Goal: Task Accomplishment & Management: Manage account settings

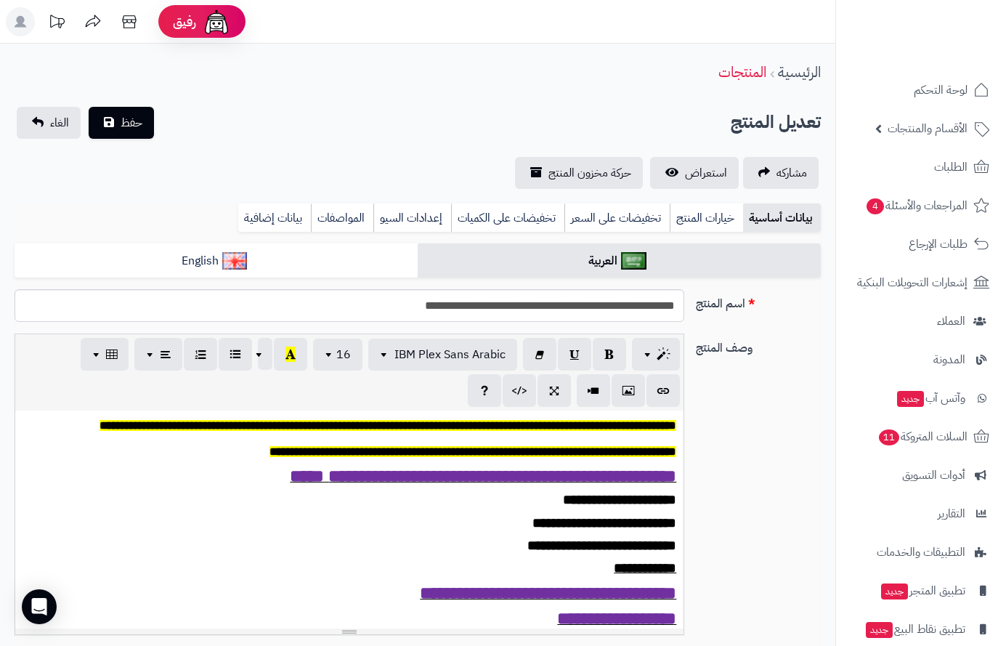
scroll to position [574, 0]
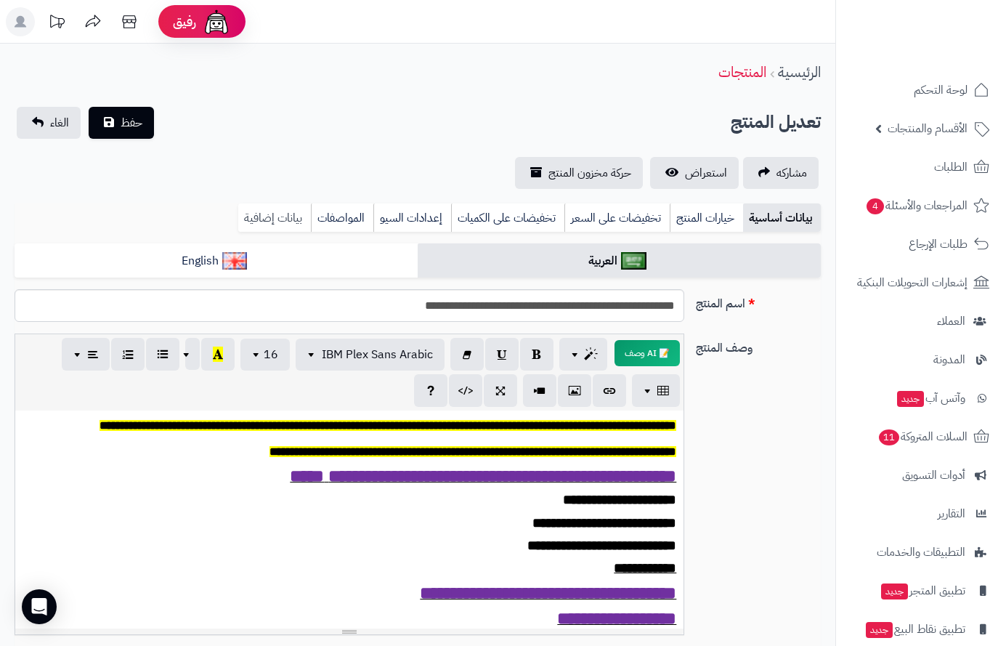
click at [271, 217] on link "بيانات إضافية" at bounding box center [274, 217] width 73 height 29
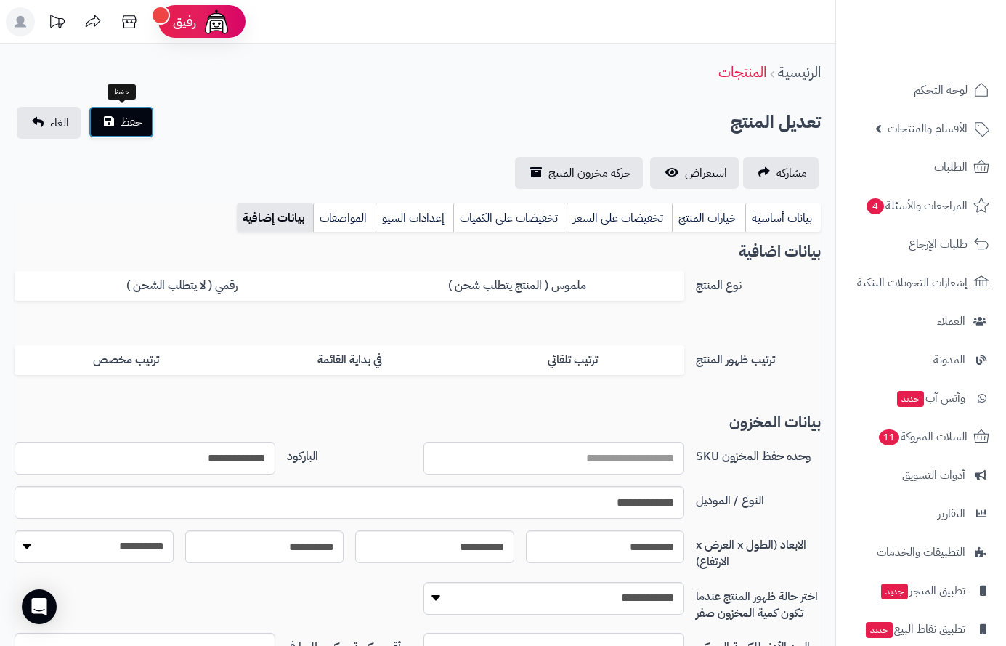
click at [122, 123] on span "حفظ" at bounding box center [132, 121] width 22 height 17
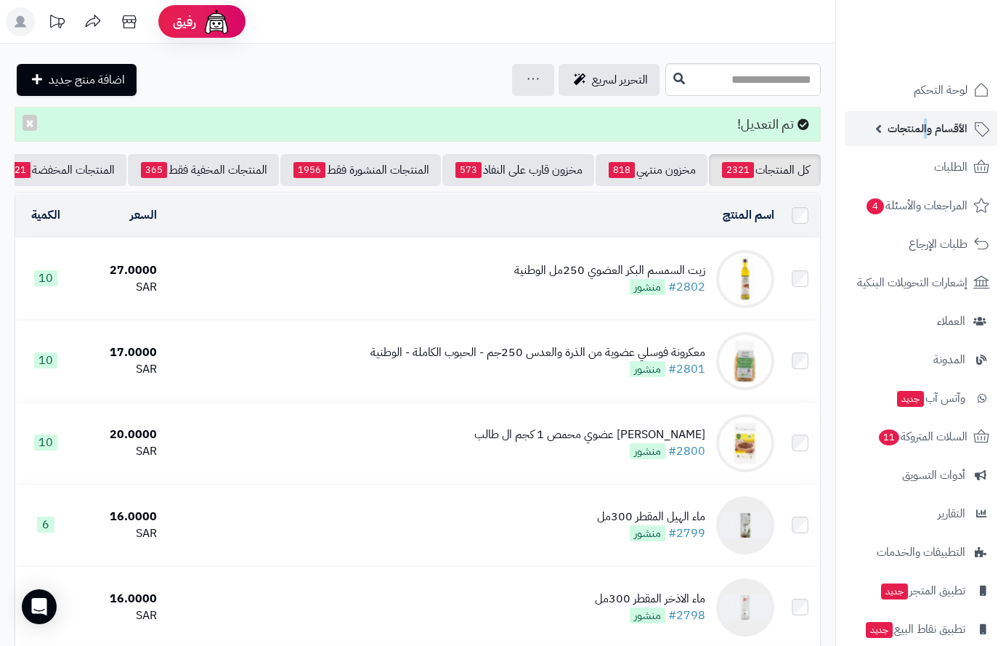
click at [927, 123] on span "الأقسام والمنتجات" at bounding box center [927, 128] width 80 height 20
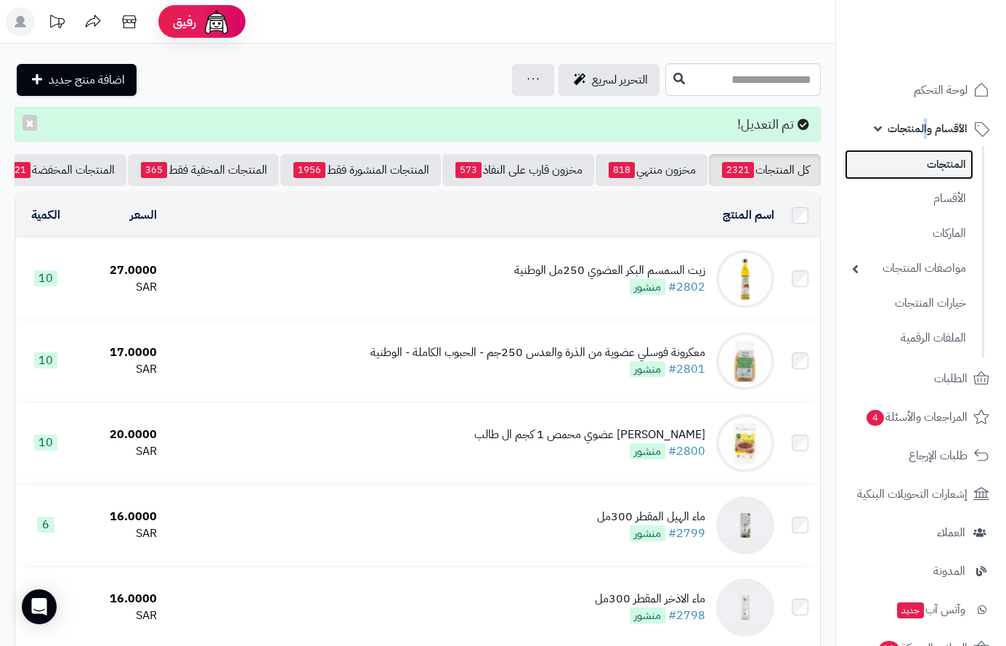
click at [933, 159] on link "المنتجات" at bounding box center [909, 165] width 129 height 30
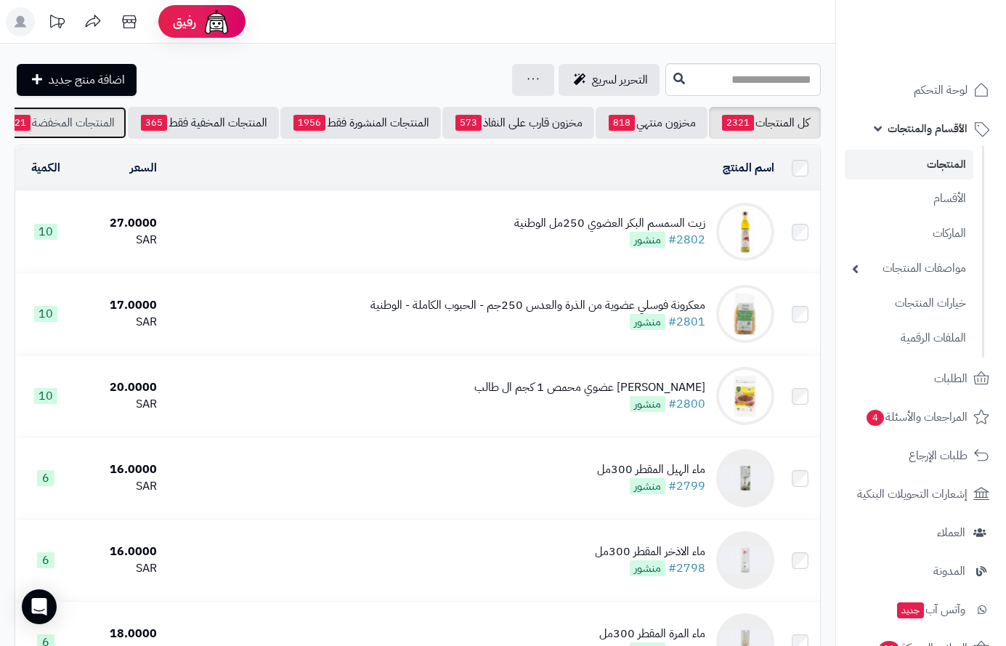
scroll to position [0, -152]
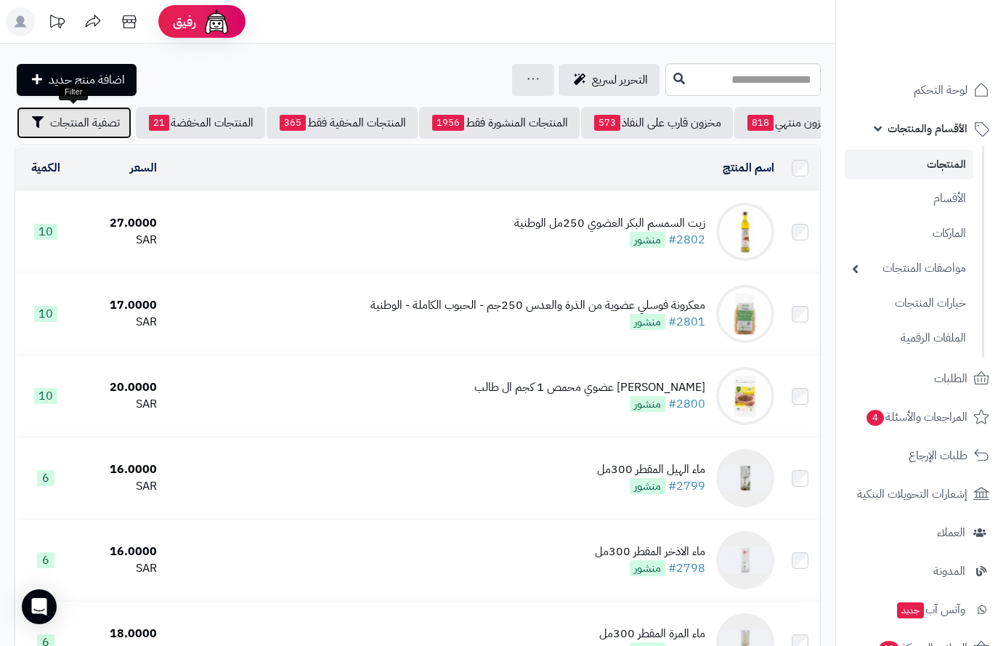
drag, startPoint x: 74, startPoint y: 129, endPoint x: 77, endPoint y: 182, distance: 52.4
click at [74, 134] on button "تصفية المنتجات" at bounding box center [74, 123] width 115 height 32
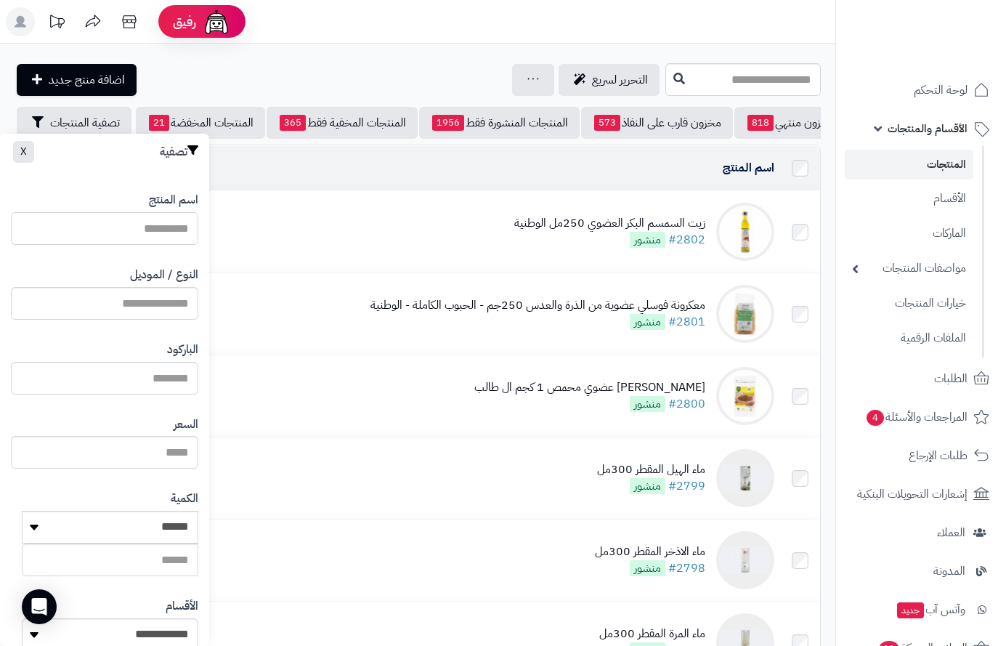
click at [115, 226] on input "اسم المنتج" at bounding box center [104, 228] width 187 height 33
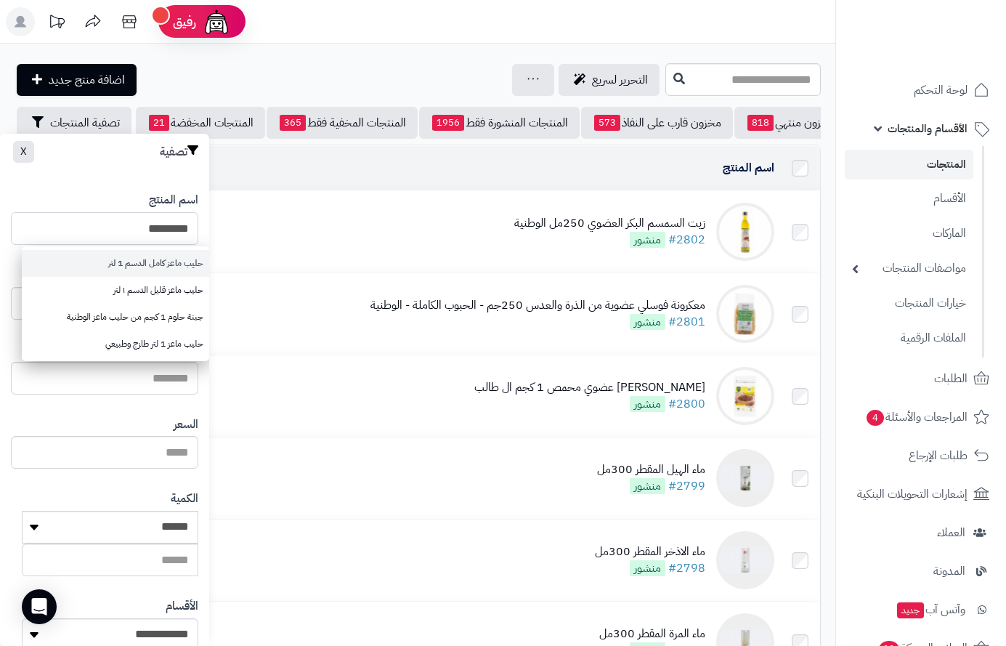
type input "*********"
click at [155, 259] on link "حليب ماعز كامل الدسم 1 لتر" at bounding box center [115, 263] width 187 height 27
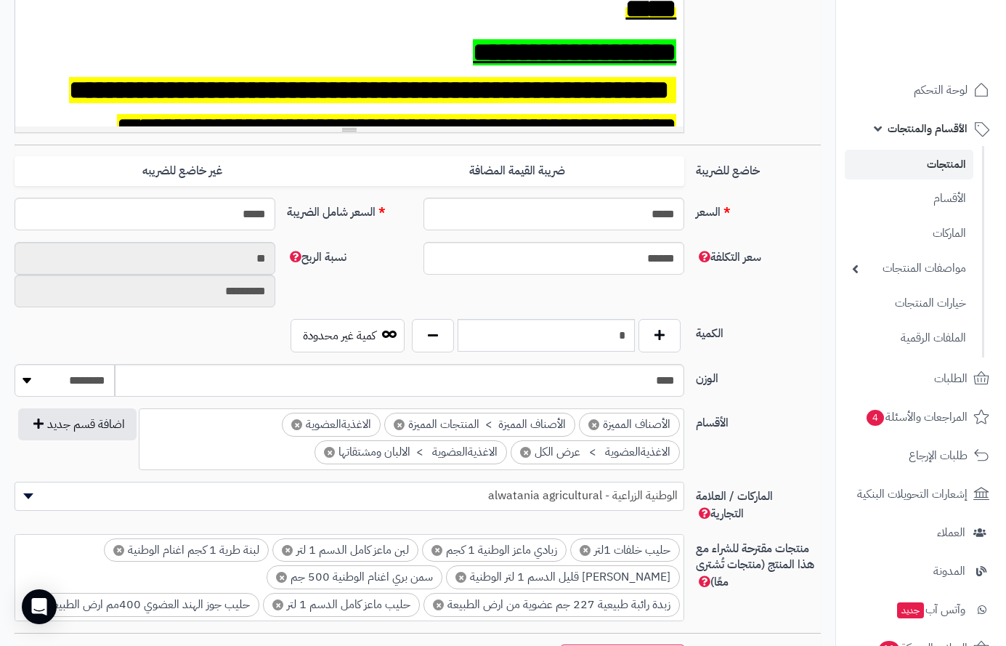
scroll to position [508, 0]
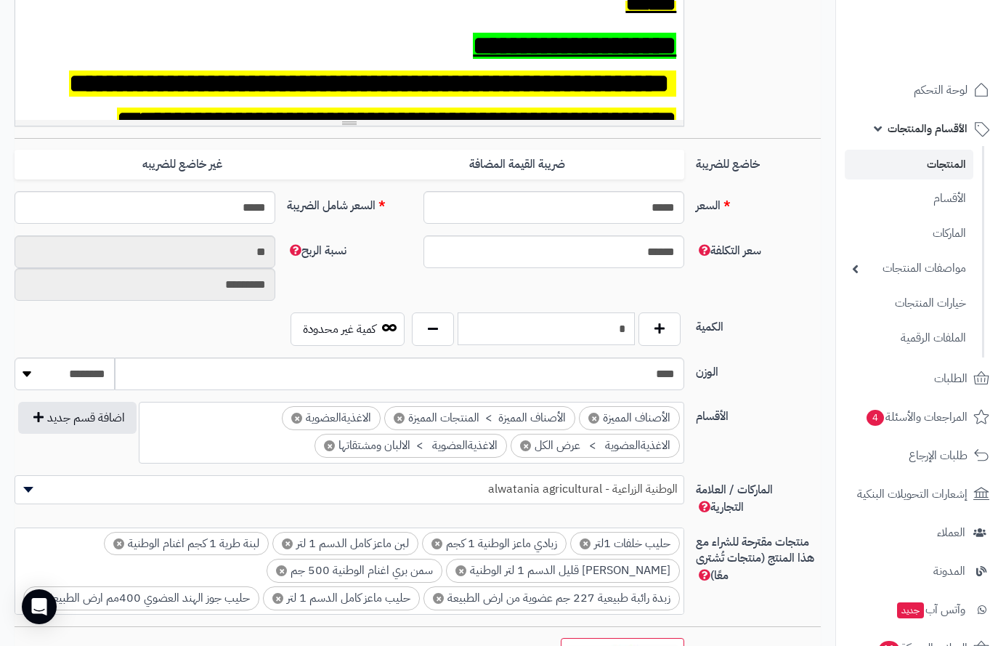
click at [612, 340] on input "*" at bounding box center [547, 328] width 178 height 33
click at [612, 339] on input "*" at bounding box center [547, 328] width 178 height 33
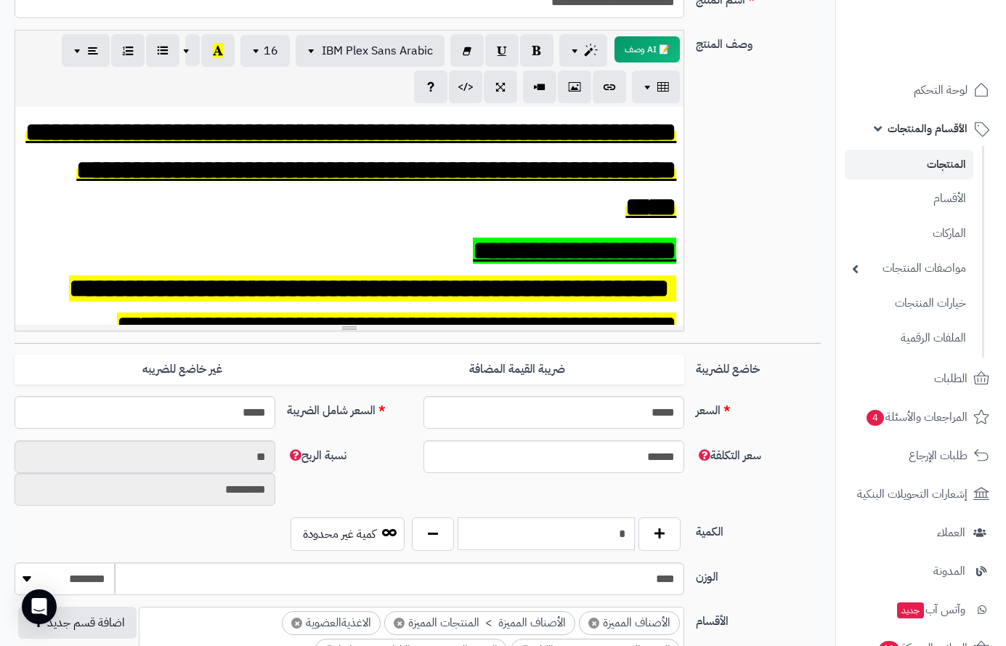
scroll to position [0, 0]
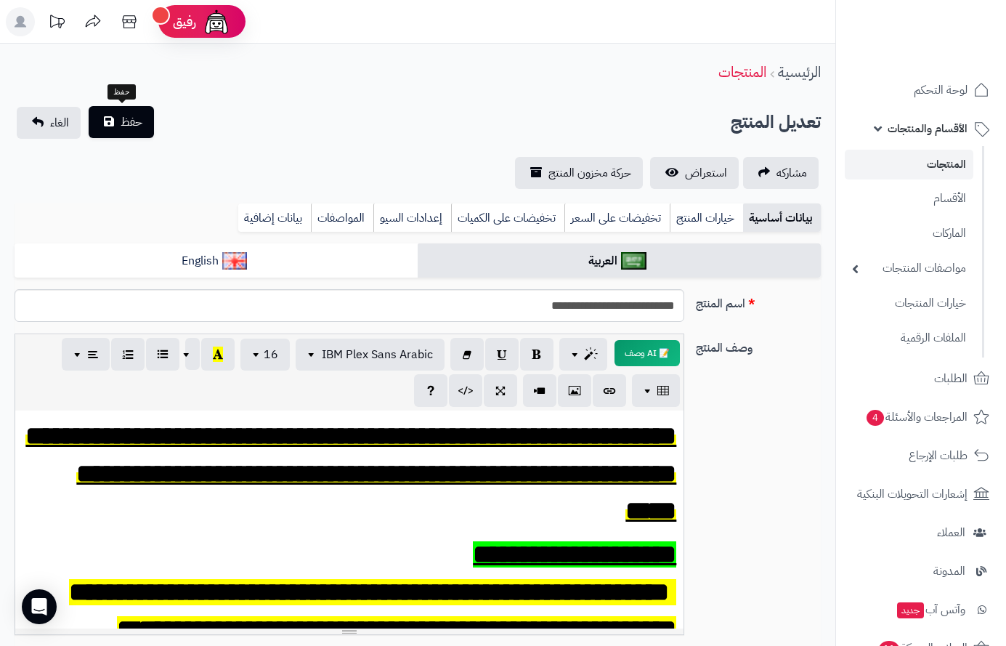
type input "*"
click at [123, 119] on span "حفظ" at bounding box center [132, 121] width 22 height 17
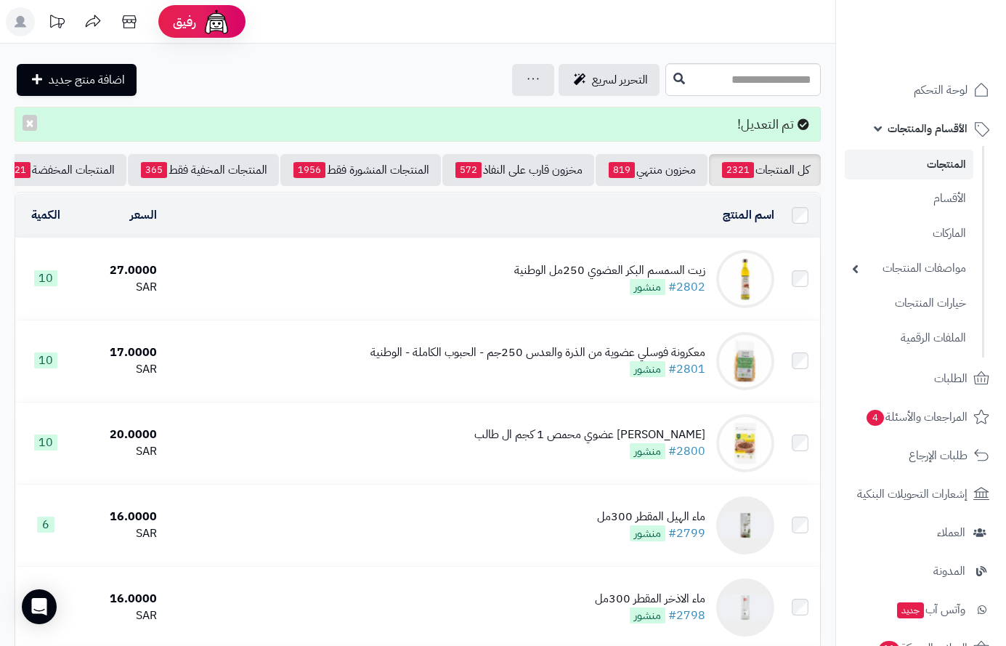
scroll to position [0, -152]
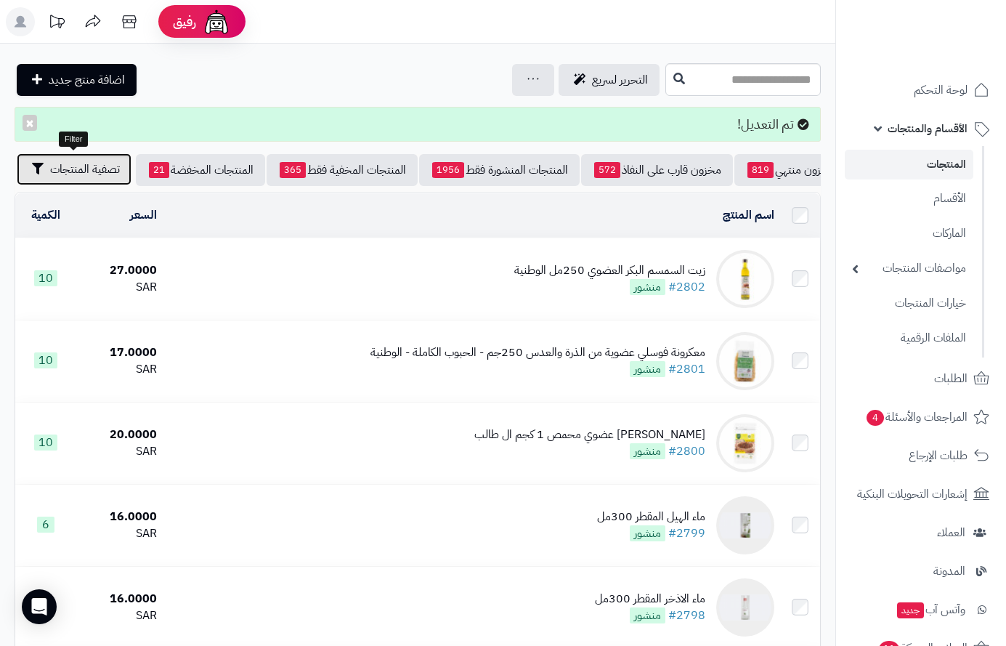
drag, startPoint x: 57, startPoint y: 169, endPoint x: 62, endPoint y: 175, distance: 7.7
click at [58, 170] on span "تصفية المنتجات" at bounding box center [85, 169] width 70 height 17
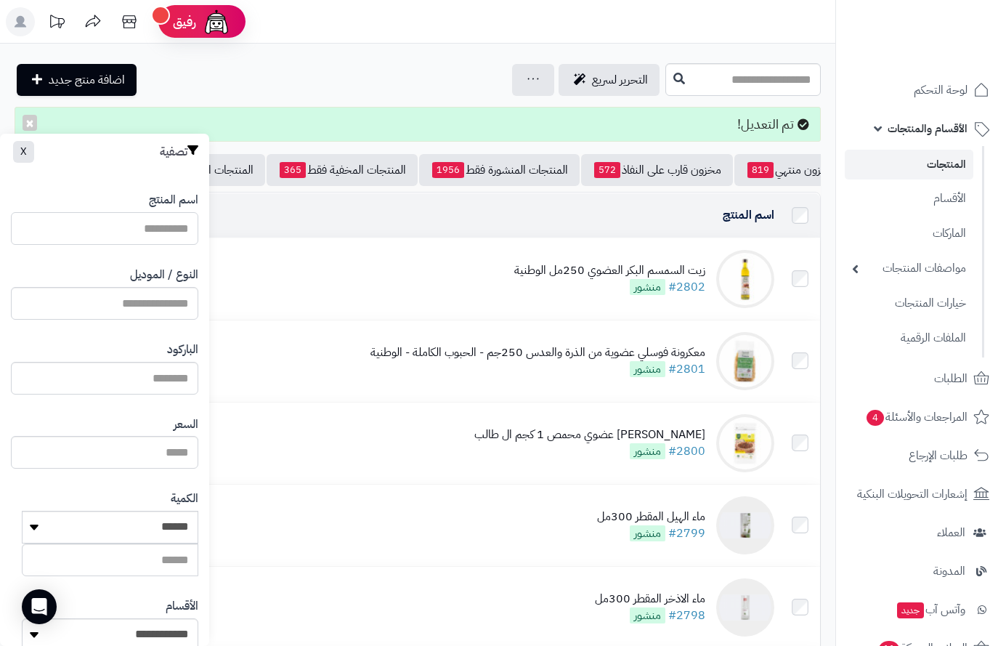
click at [182, 226] on input "اسم المنتج" at bounding box center [104, 228] width 187 height 33
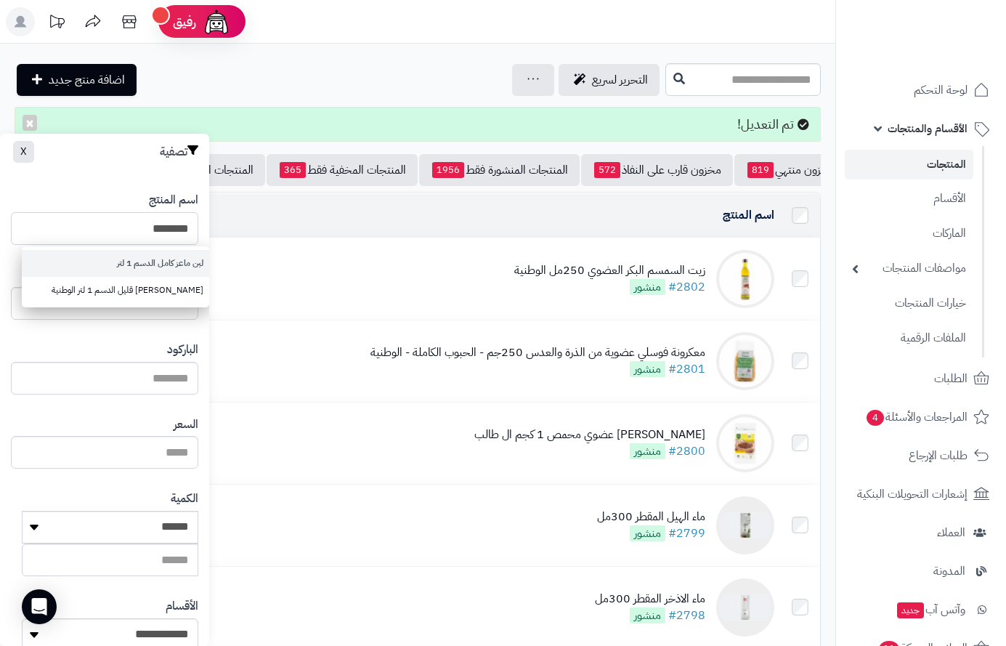
type input "********"
click at [175, 266] on link "لبن ماعز كامل الدسم 1 لتر" at bounding box center [115, 263] width 187 height 27
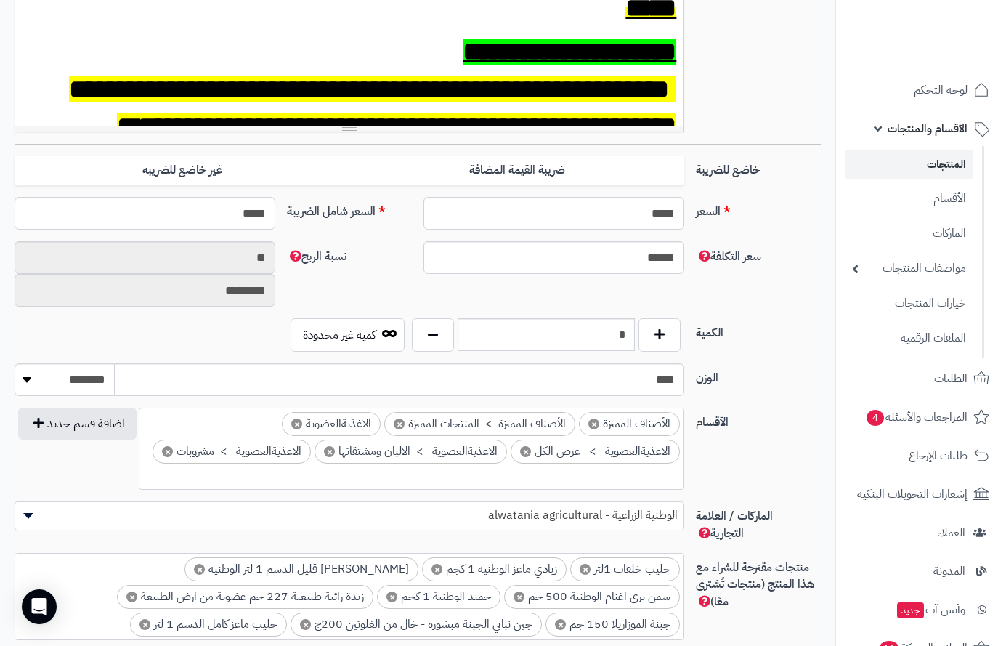
scroll to position [508, 0]
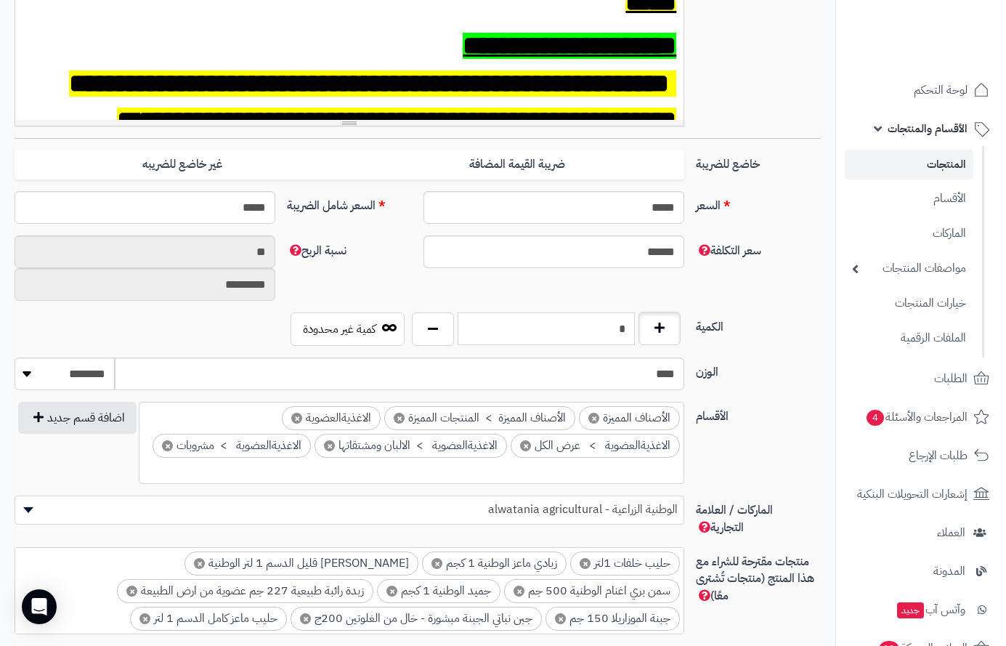
drag, startPoint x: 617, startPoint y: 332, endPoint x: 640, endPoint y: 325, distance: 23.7
click at [640, 325] on div "*" at bounding box center [546, 328] width 277 height 33
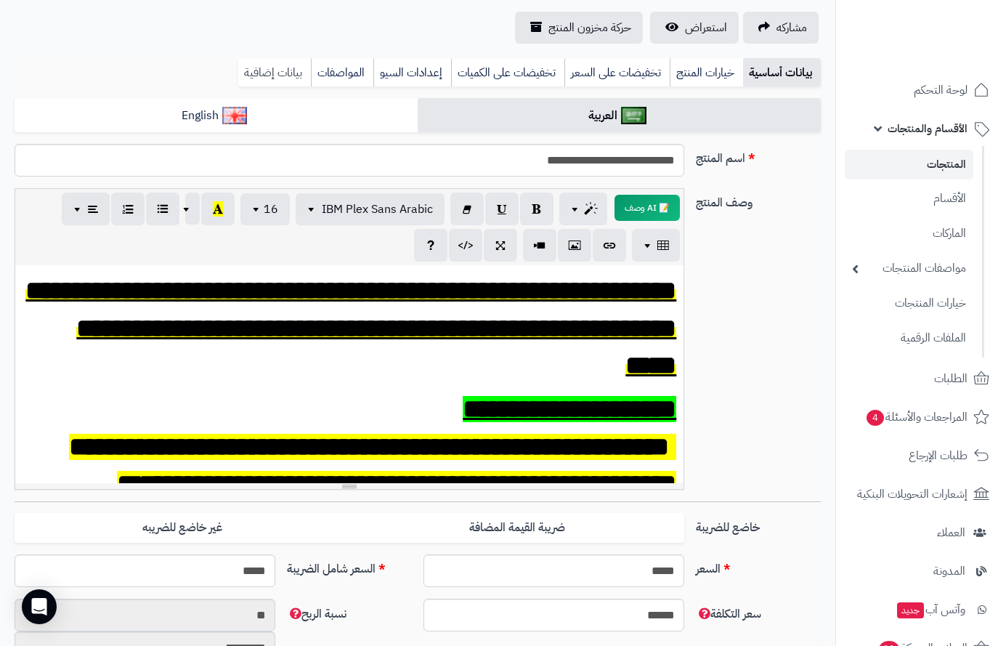
type input "**"
click at [261, 70] on link "بيانات إضافية" at bounding box center [274, 72] width 73 height 29
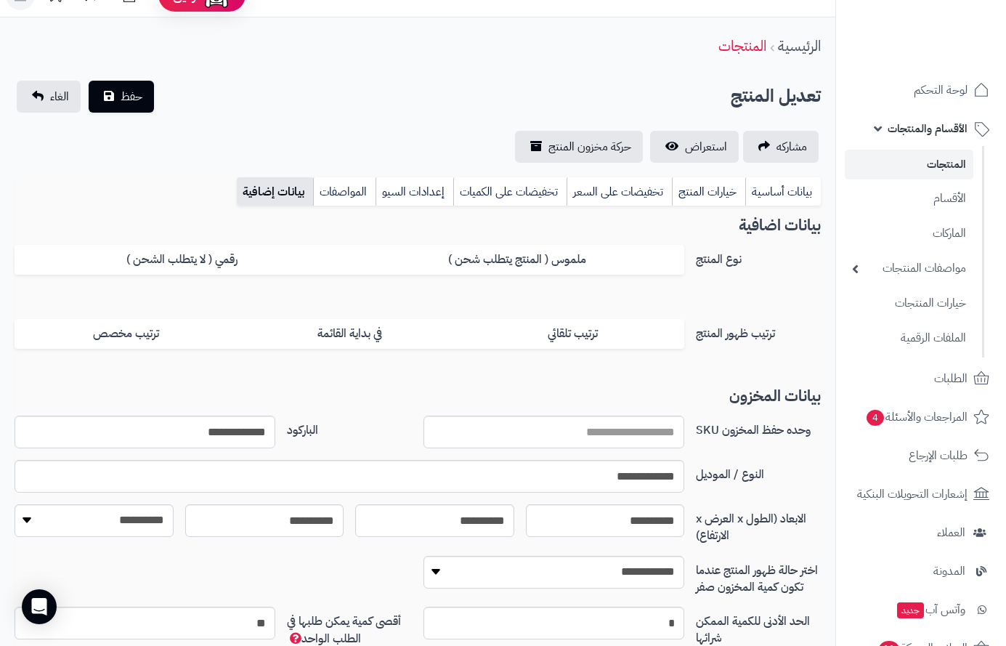
scroll to position [0, 0]
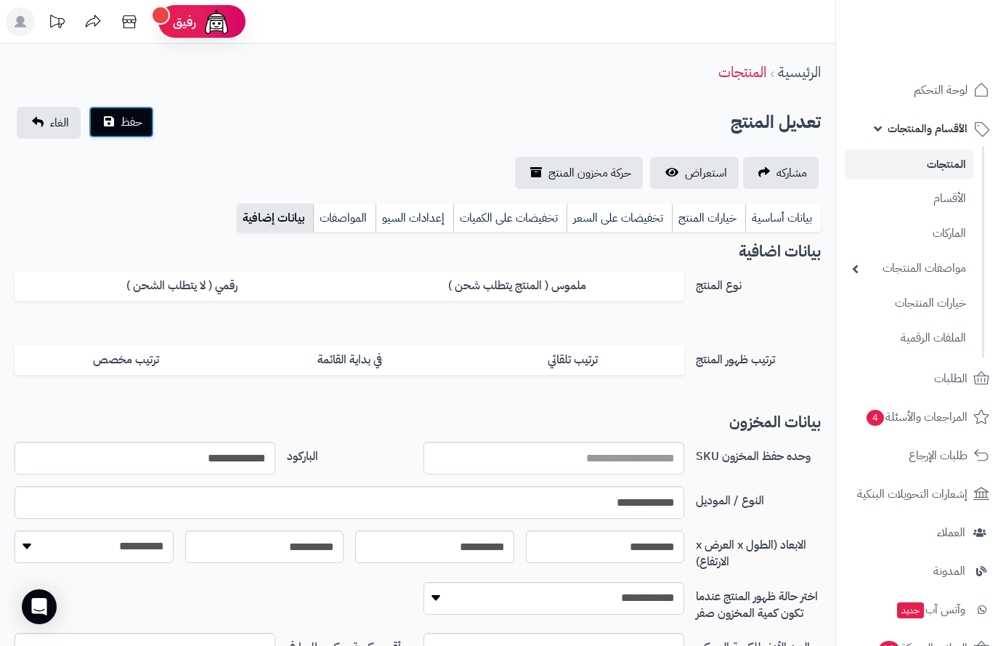
click at [137, 127] on span "حفظ" at bounding box center [132, 121] width 22 height 17
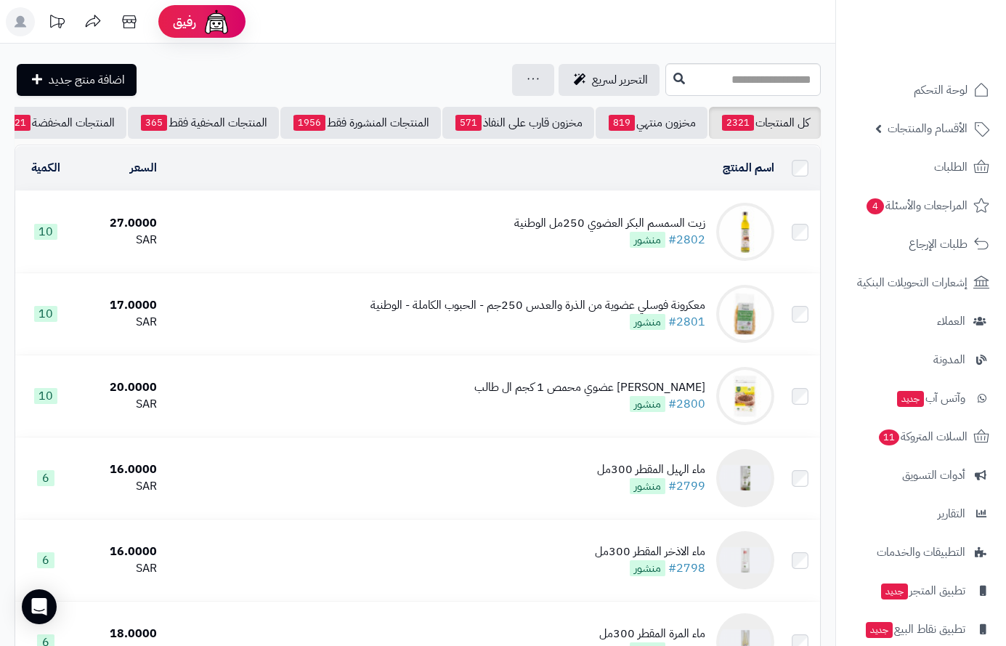
scroll to position [0, -152]
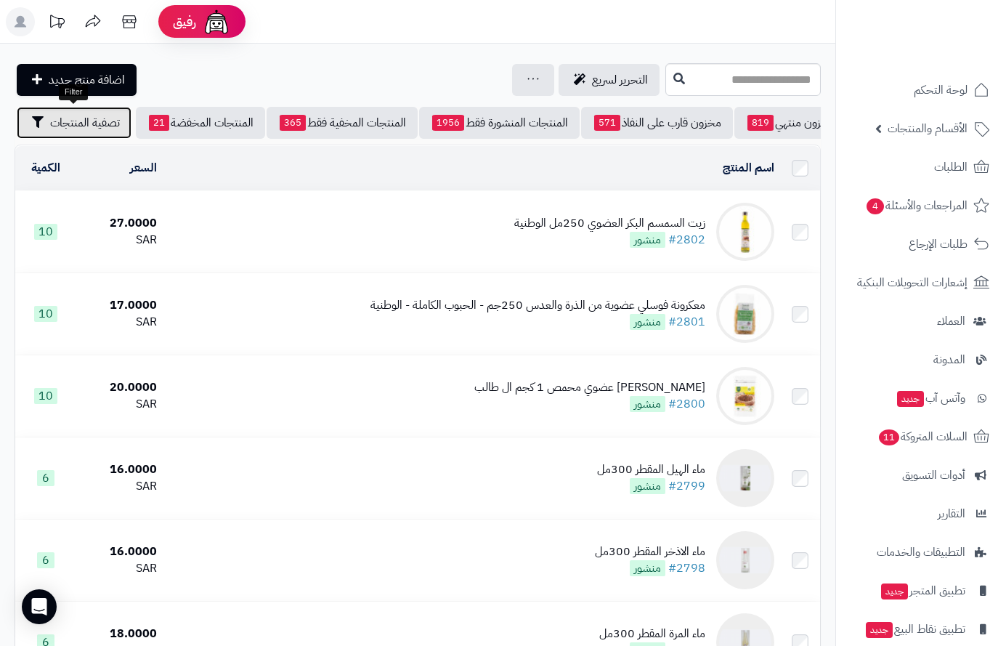
drag, startPoint x: 86, startPoint y: 129, endPoint x: 134, endPoint y: 236, distance: 117.7
click at [86, 130] on span "تصفية المنتجات" at bounding box center [85, 122] width 70 height 17
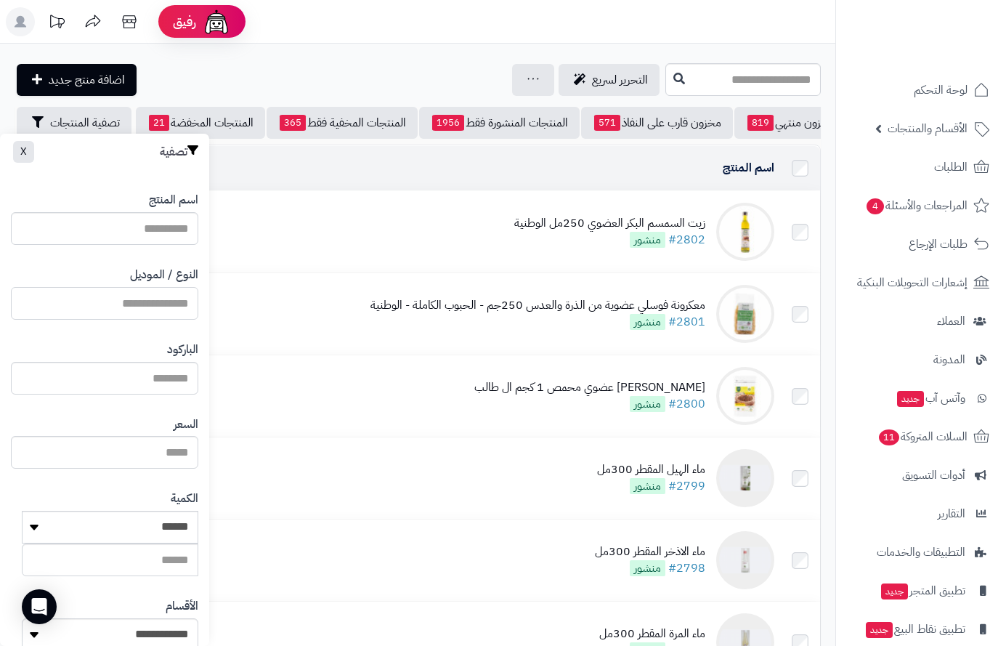
click at [173, 306] on input "النوع / الموديل" at bounding box center [104, 303] width 187 height 33
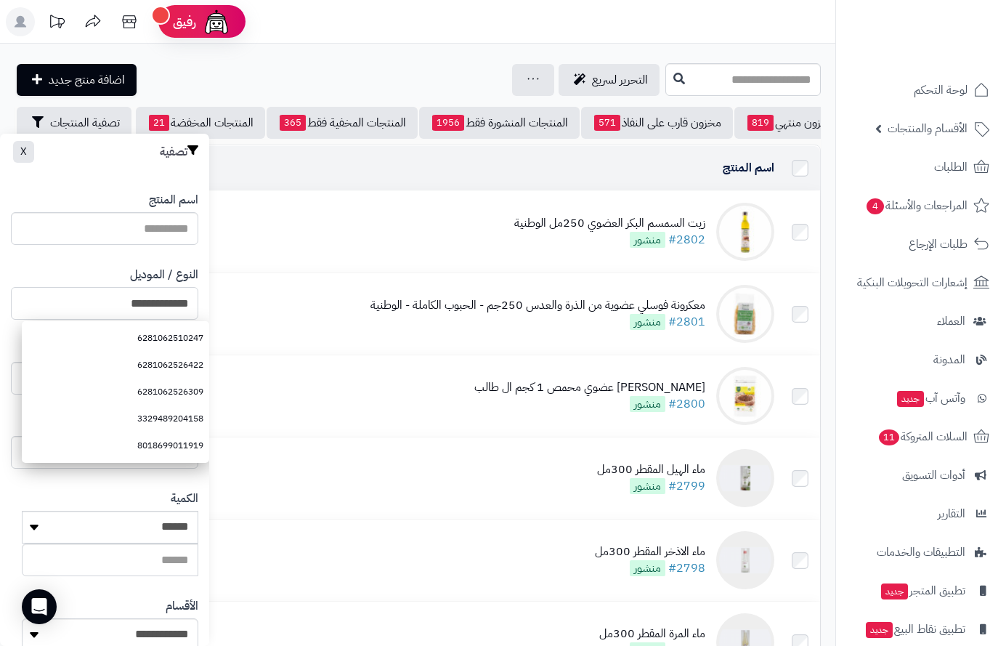
type input "**********"
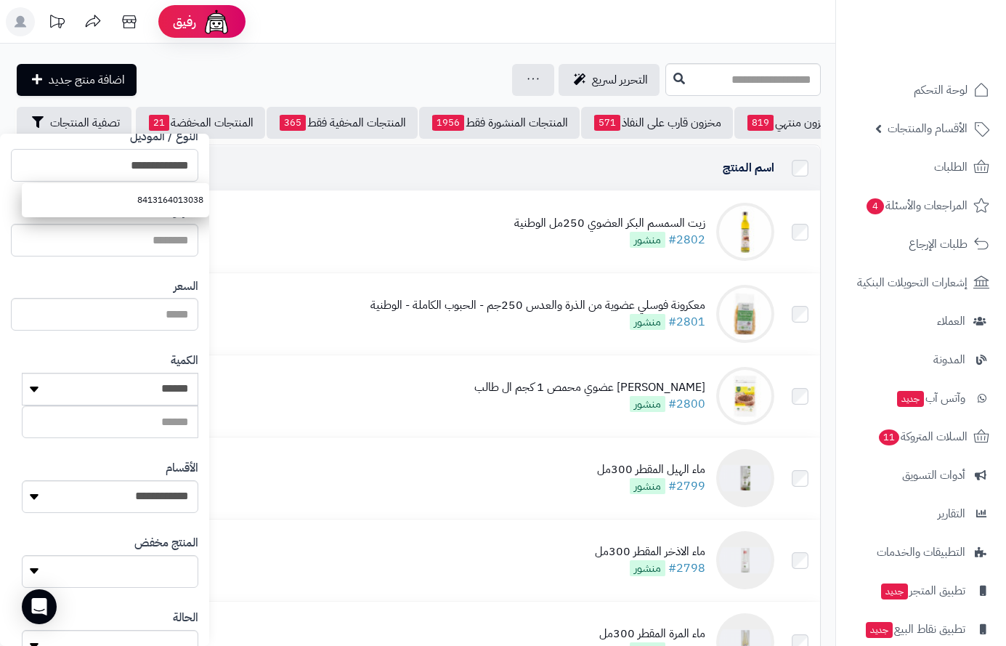
scroll to position [243, 0]
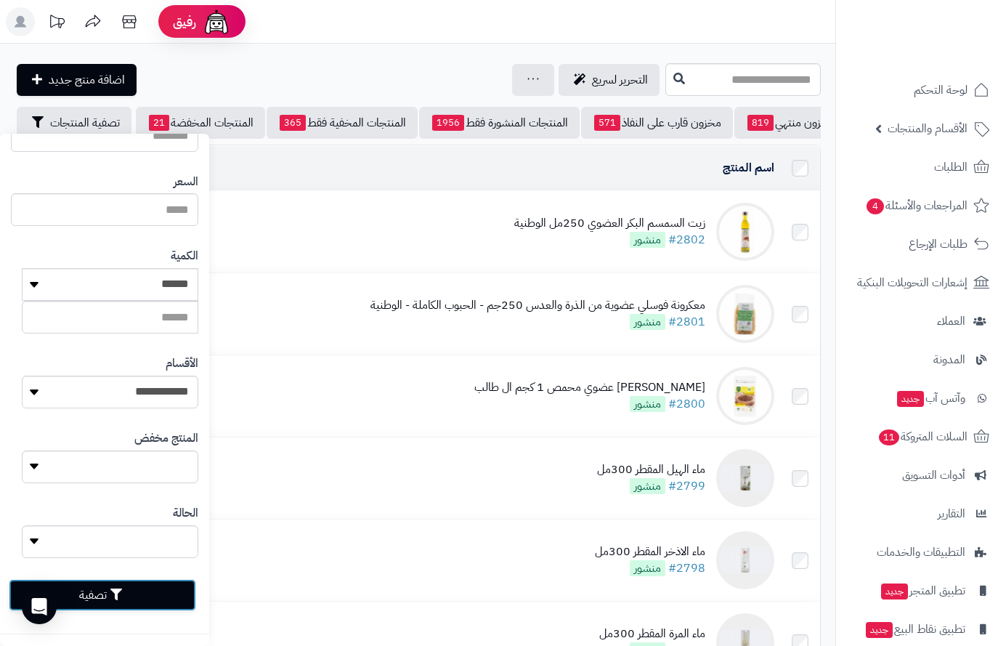
click at [91, 594] on button "تصفية" at bounding box center [102, 595] width 187 height 32
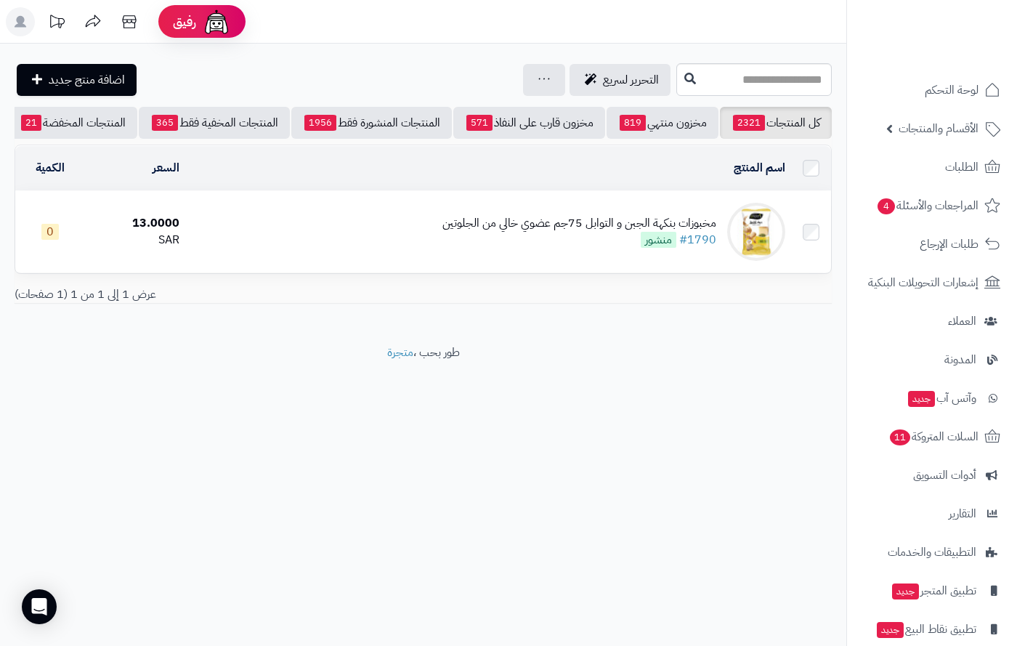
click at [533, 232] on div "مخبوزات بنكهة الجبن و التوابل 75جم عضوي خالي من الجلوتين" at bounding box center [579, 223] width 274 height 17
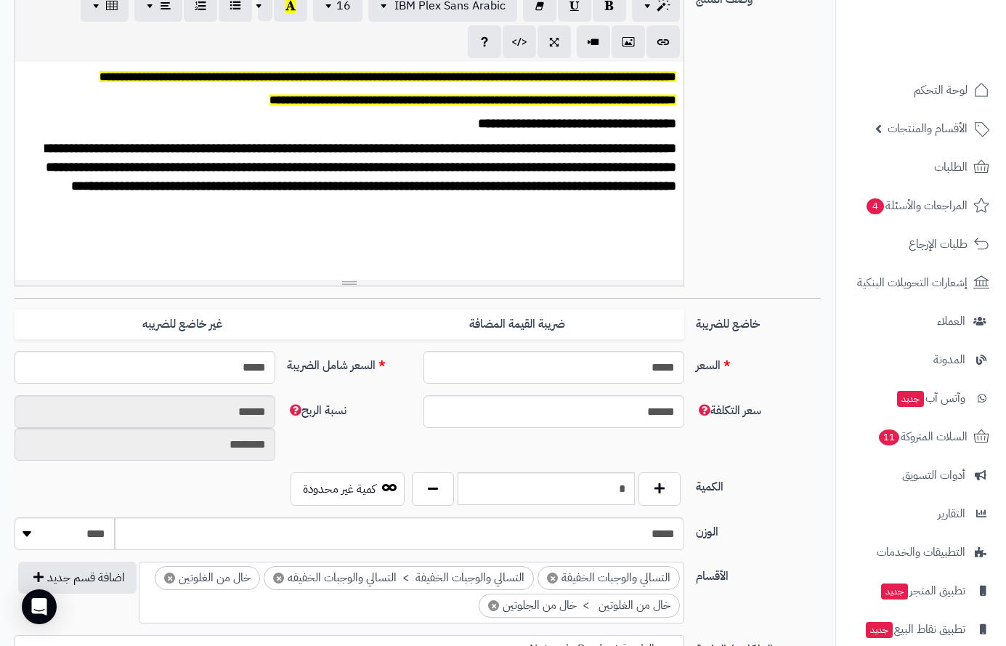
scroll to position [363, 0]
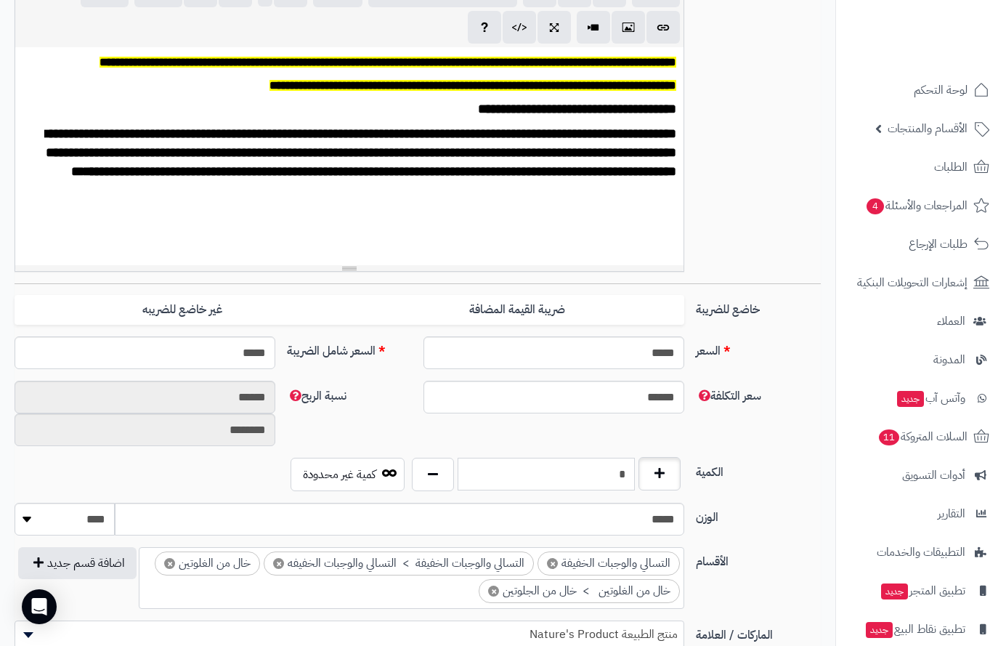
drag, startPoint x: 606, startPoint y: 468, endPoint x: 658, endPoint y: 471, distance: 51.6
click at [658, 471] on div "*" at bounding box center [546, 474] width 277 height 33
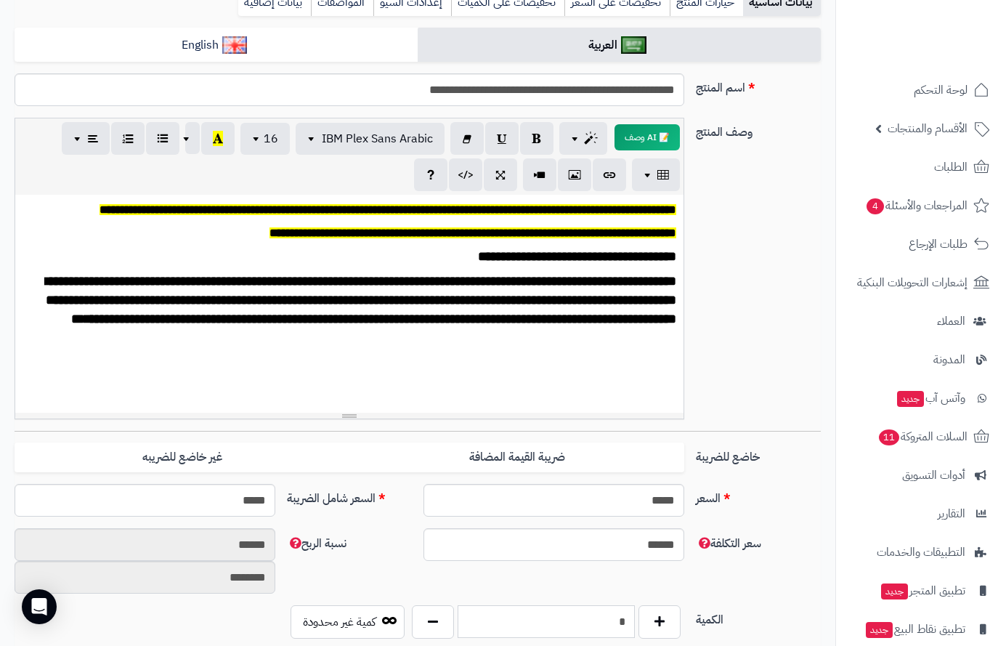
scroll to position [0, 0]
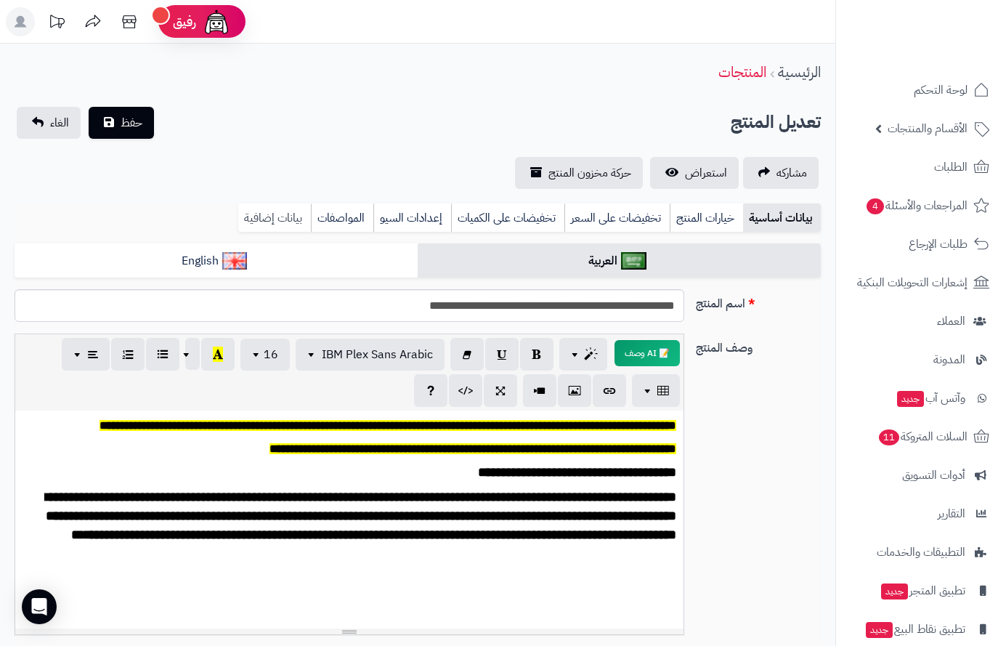
click at [289, 210] on link "بيانات إضافية" at bounding box center [274, 217] width 73 height 29
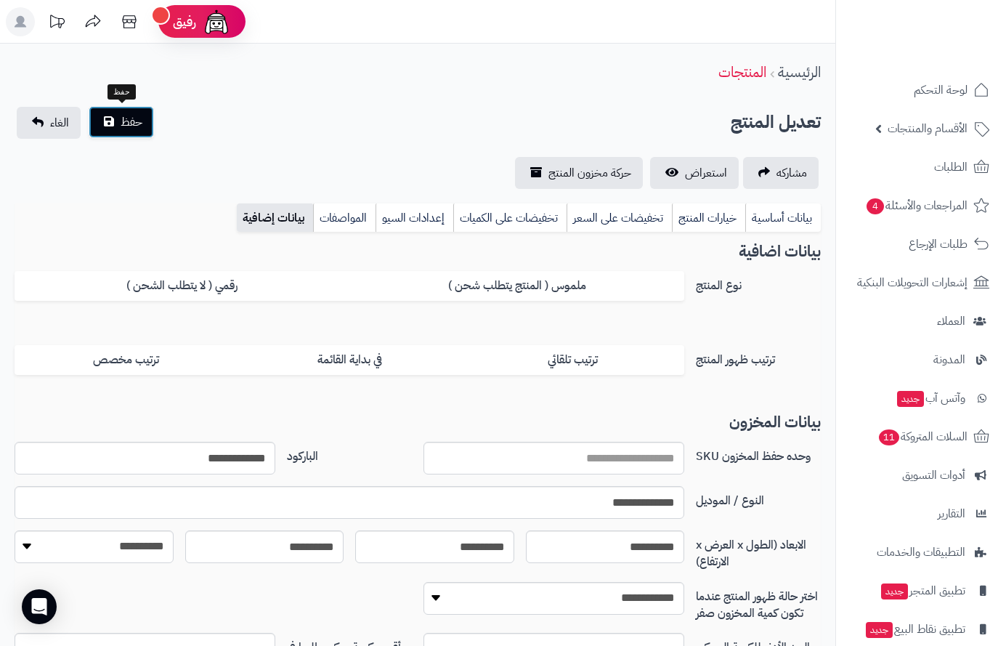
click at [123, 120] on span "حفظ" at bounding box center [132, 121] width 22 height 17
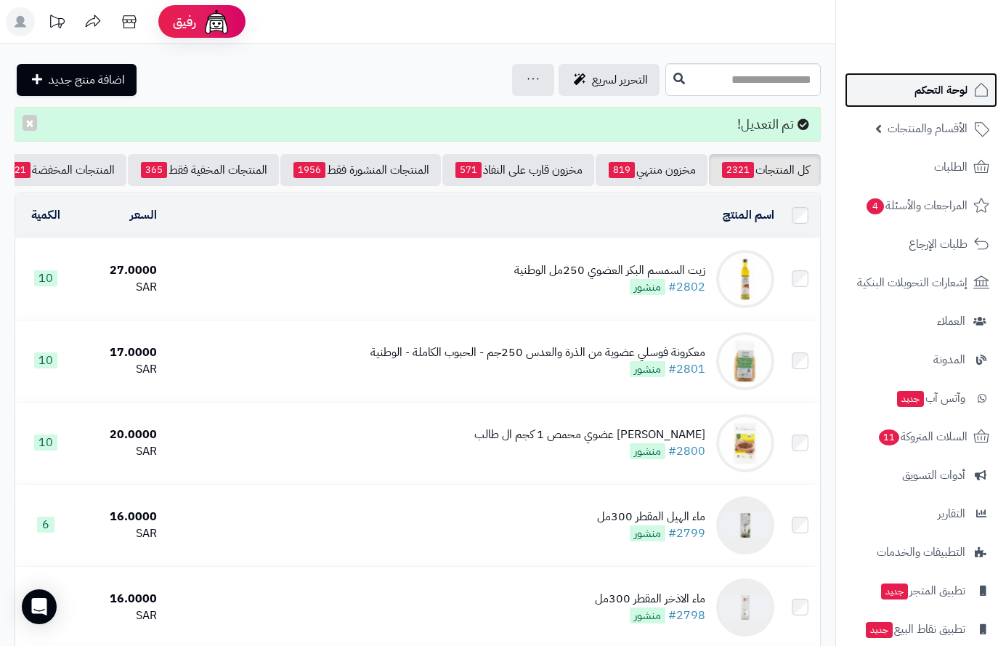
click at [938, 92] on span "لوحة التحكم" at bounding box center [940, 90] width 53 height 20
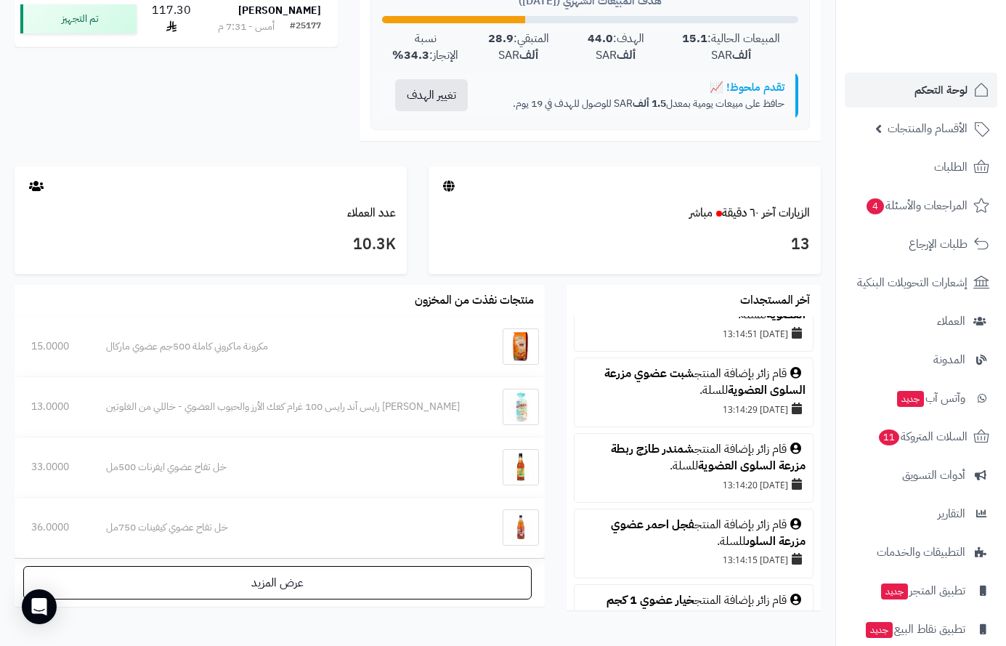
scroll to position [145, 0]
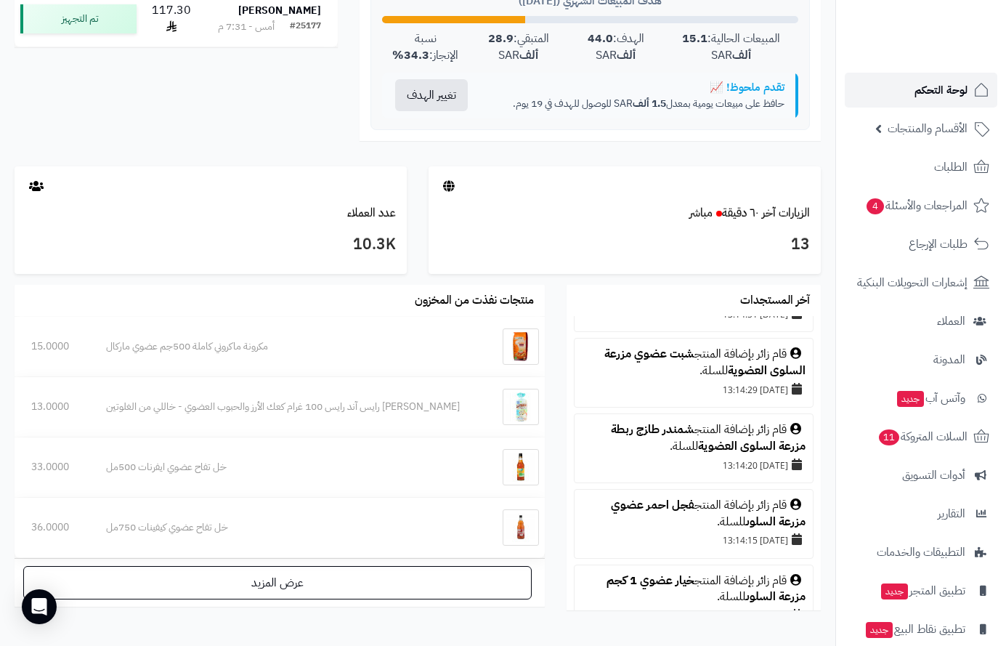
click at [947, 90] on span "لوحة التحكم" at bounding box center [940, 90] width 53 height 20
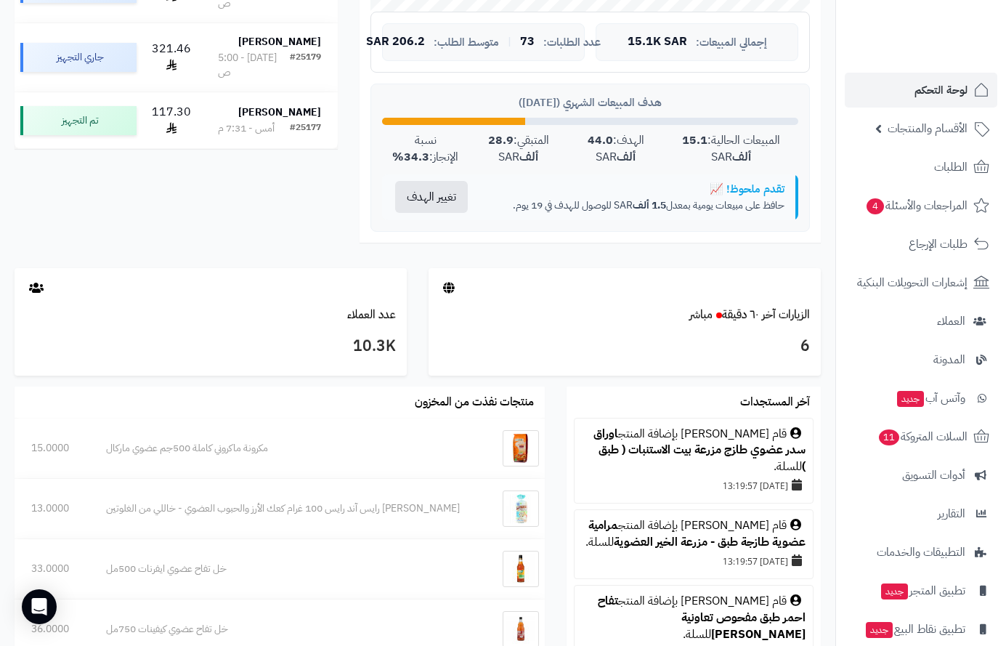
scroll to position [581, 0]
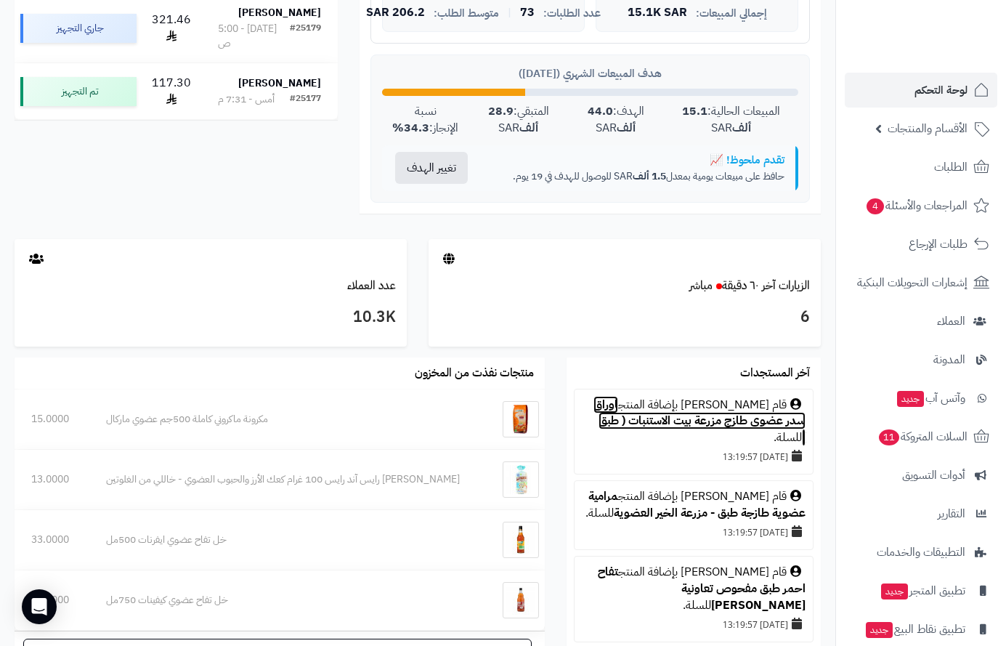
click at [634, 410] on link "اوراق سدر عضوي طازج مزرعة بيت الاستنبات ( طبق )" at bounding box center [699, 421] width 212 height 51
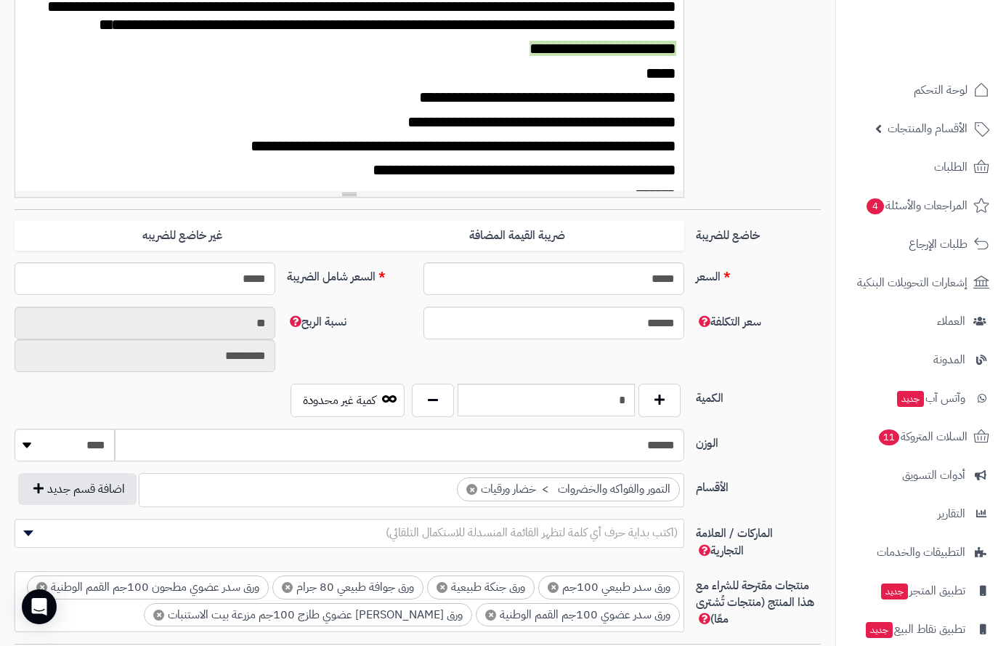
scroll to position [581, 0]
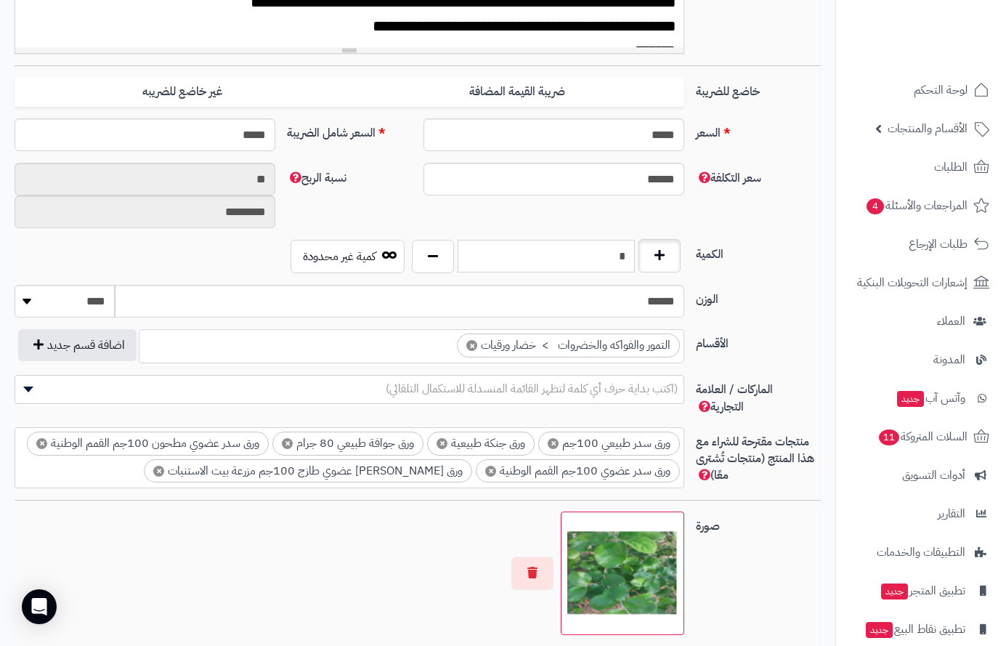
drag, startPoint x: 612, startPoint y: 256, endPoint x: 639, endPoint y: 255, distance: 26.9
click at [639, 255] on div "*" at bounding box center [546, 256] width 277 height 33
type input "*"
click at [752, 273] on div "الكمية * كمية غير محدودة" at bounding box center [418, 262] width 818 height 45
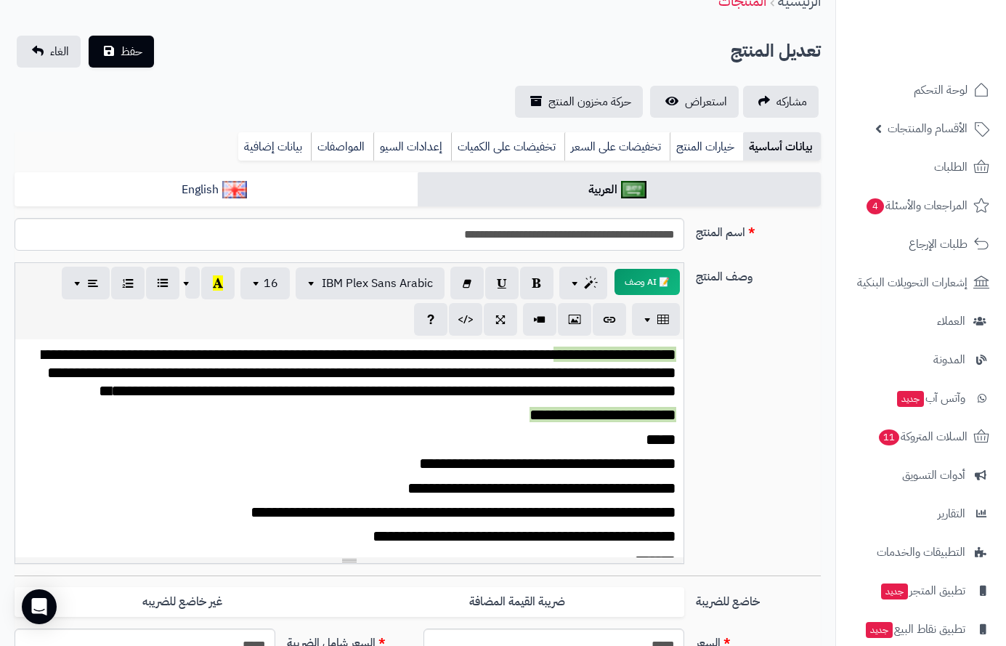
scroll to position [0, 0]
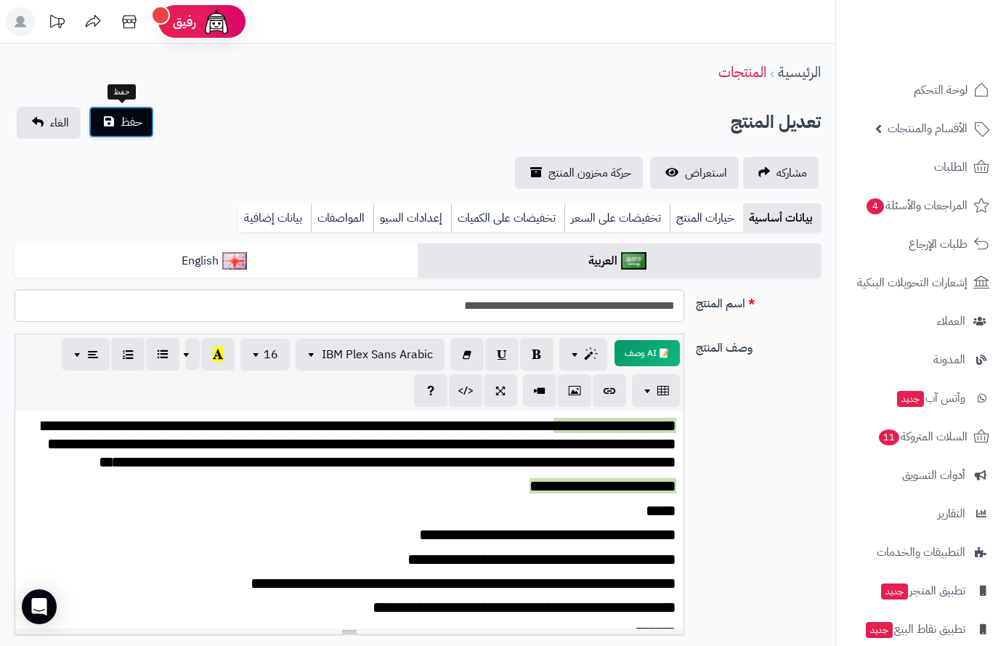
click at [123, 121] on span "حفظ" at bounding box center [132, 121] width 22 height 17
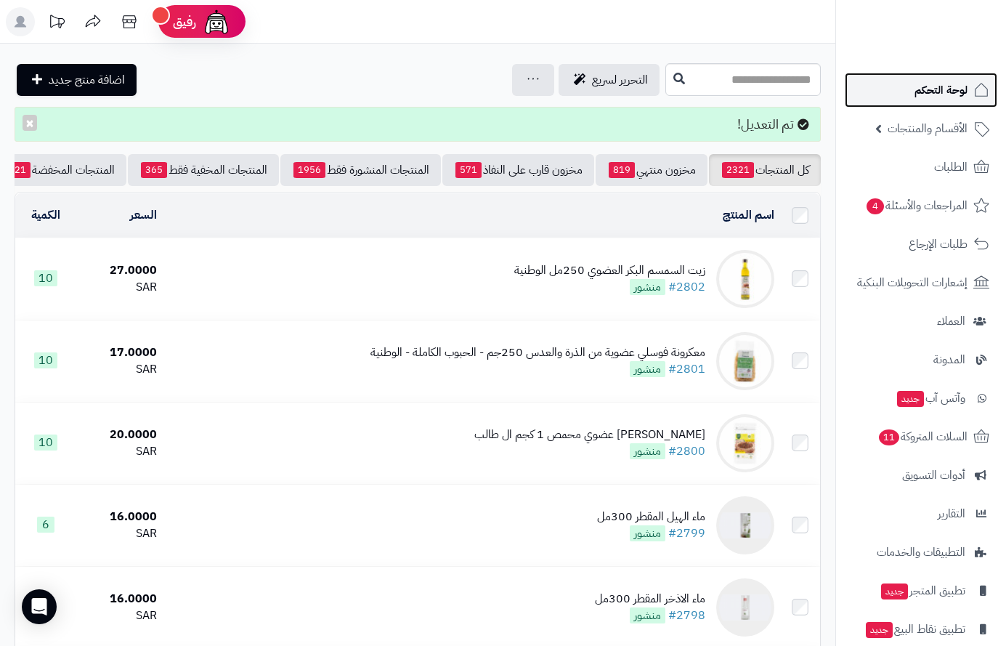
click at [929, 85] on span "لوحة التحكم" at bounding box center [940, 90] width 53 height 20
